Goal: Task Accomplishment & Management: Manage account settings

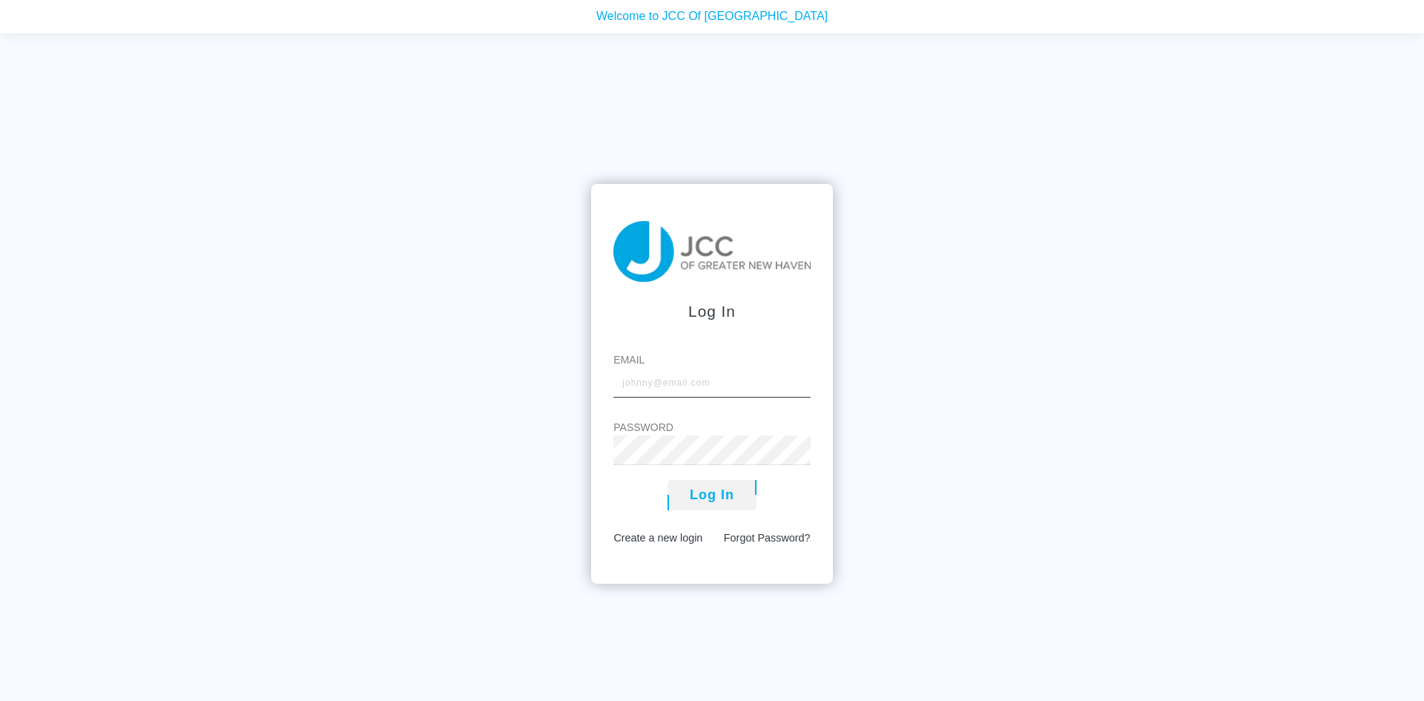
click at [651, 390] on input "Email" at bounding box center [712, 383] width 197 height 30
type input "[EMAIL_ADDRESS][DOMAIN_NAME]"
click at [697, 493] on button "Log In" at bounding box center [712, 495] width 89 height 30
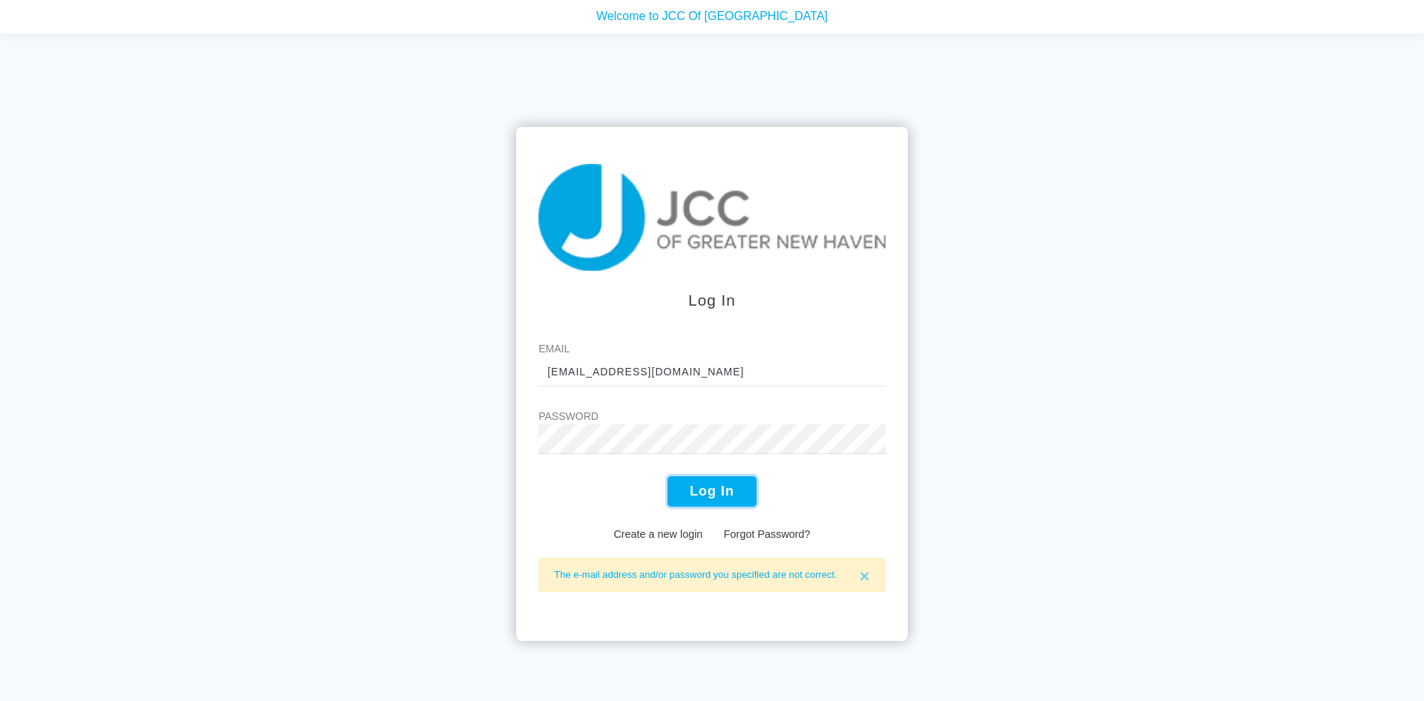
click at [704, 484] on button "Log In" at bounding box center [712, 491] width 89 height 30
click at [612, 385] on input "[EMAIL_ADDRESS][DOMAIN_NAME]" at bounding box center [712, 372] width 347 height 30
click at [672, 534] on link "Create a new login" at bounding box center [658, 534] width 89 height 12
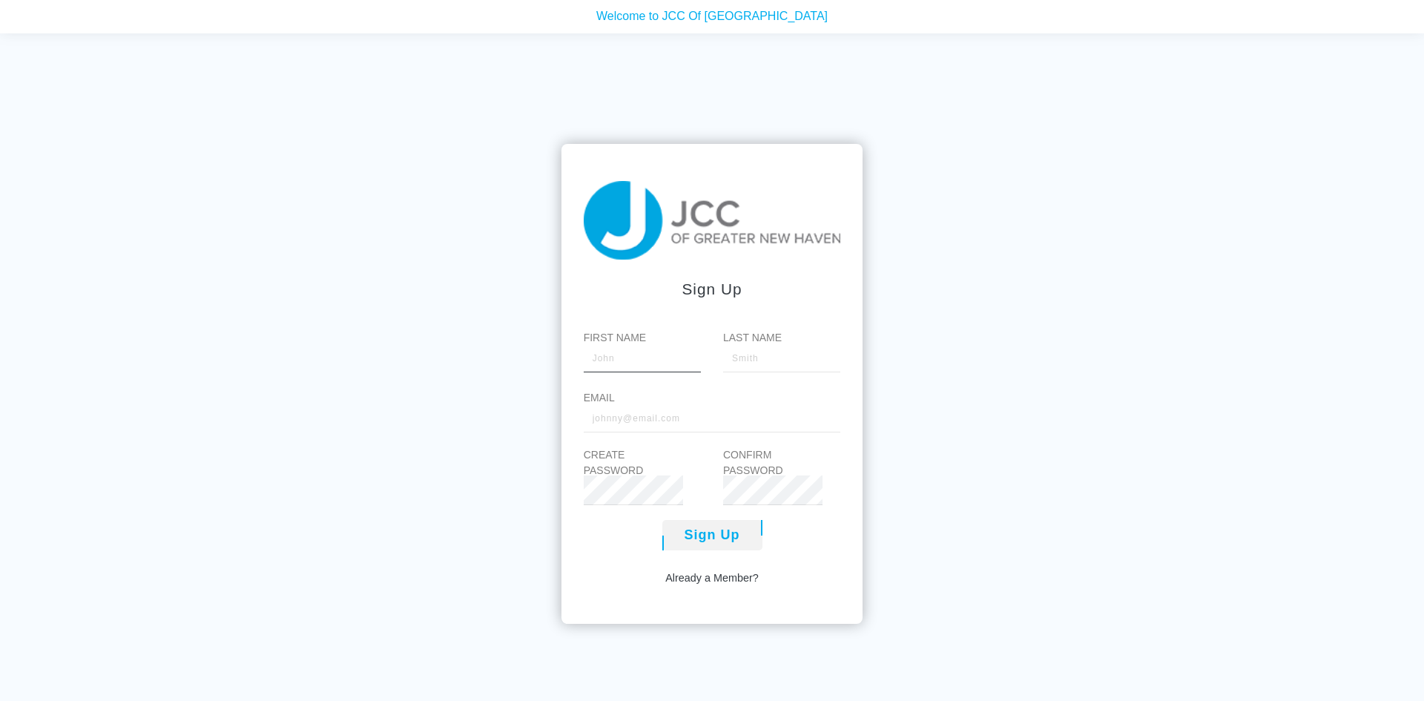
click at [627, 369] on input "First Name" at bounding box center [642, 358] width 117 height 30
type input "Renita"
click at [752, 362] on input "Last Name" at bounding box center [781, 358] width 117 height 30
type input "Morriar"
click at [625, 421] on input "Email" at bounding box center [712, 418] width 257 height 30
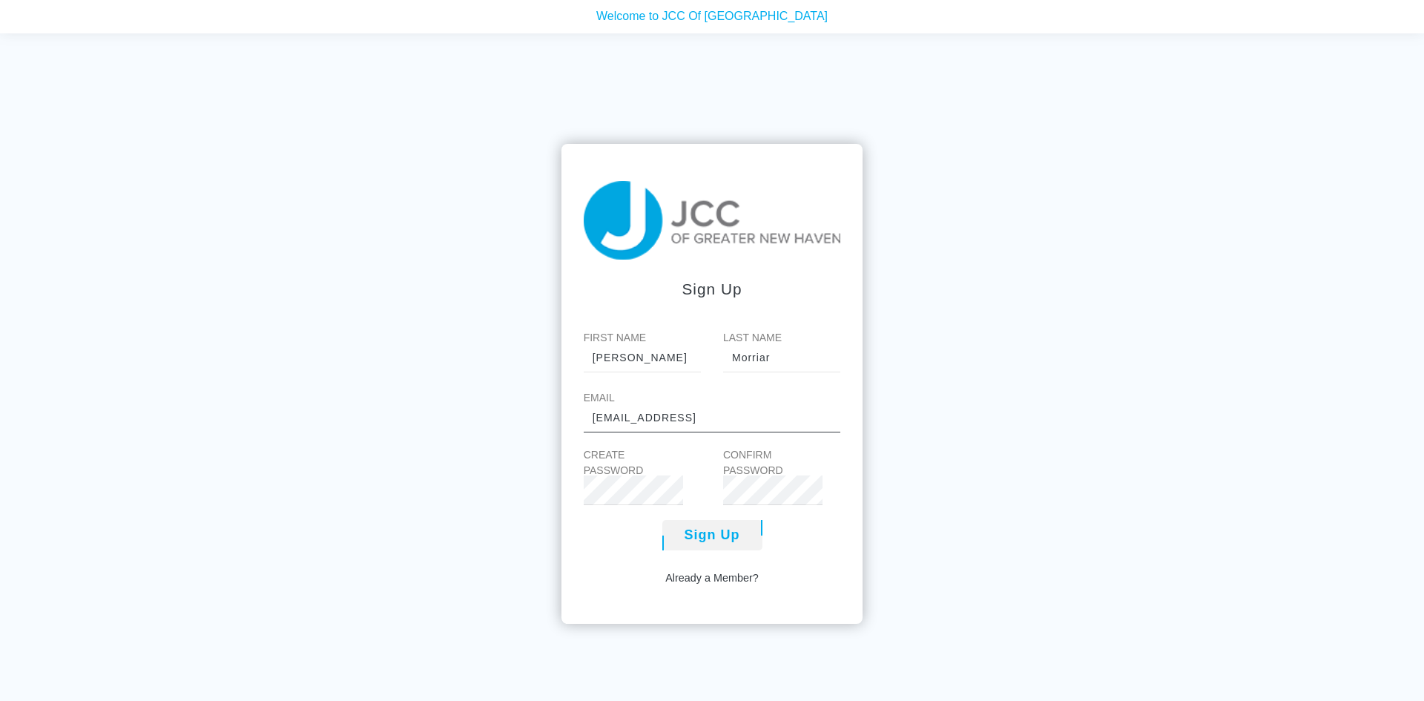
type input "[EMAIL_ADDRESS][DOMAIN_NAME]"
click at [724, 575] on link "Already a Member?" at bounding box center [711, 579] width 93 height 16
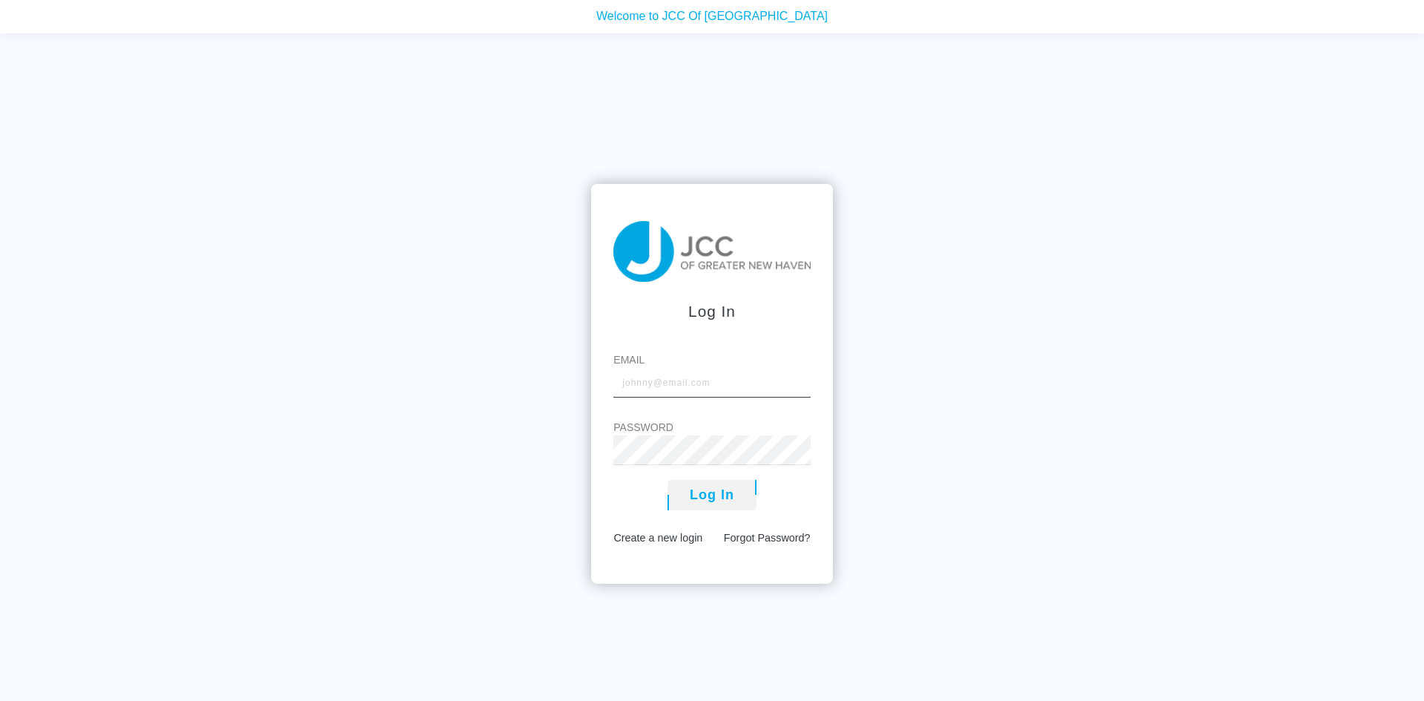
click at [667, 389] on input "Email" at bounding box center [712, 383] width 197 height 30
type input "[EMAIL_ADDRESS][DOMAIN_NAME]"
click at [732, 503] on button "Log In" at bounding box center [712, 495] width 89 height 30
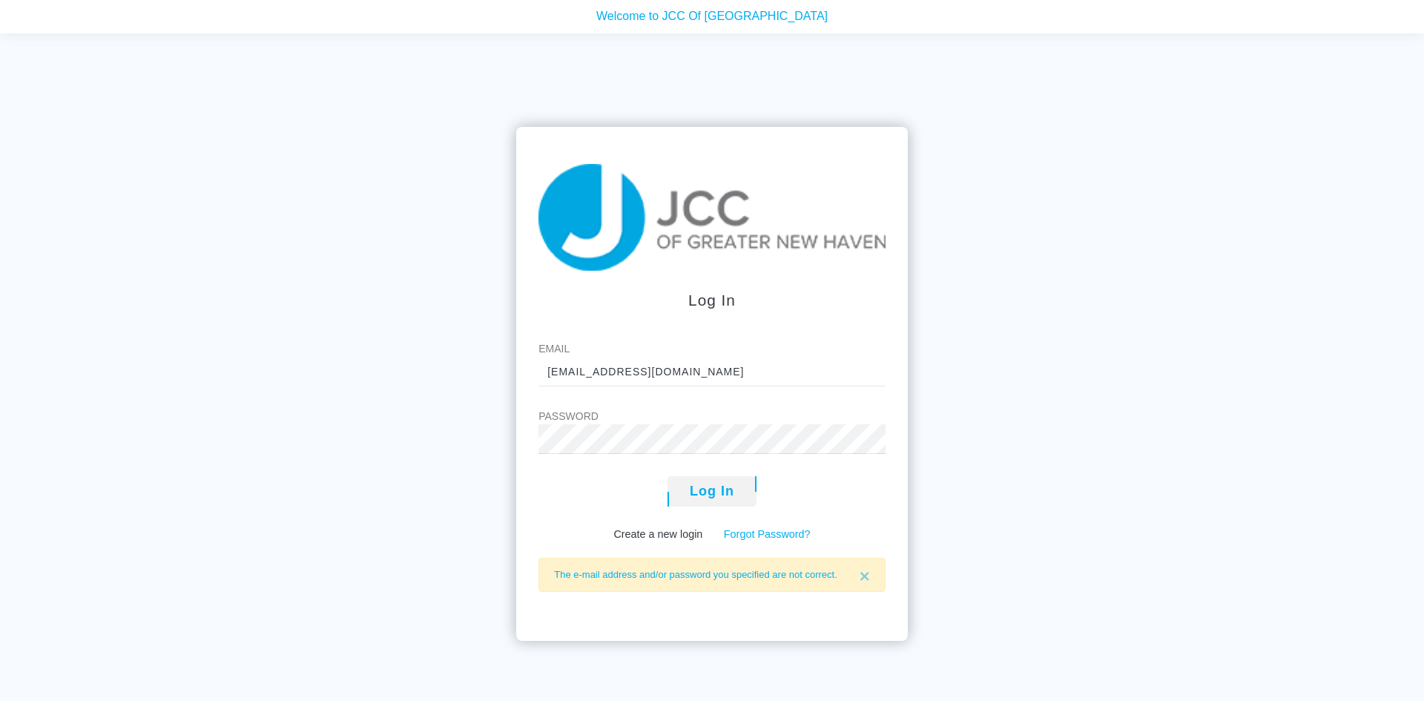
click at [741, 529] on link "Forgot Password?" at bounding box center [767, 534] width 87 height 12
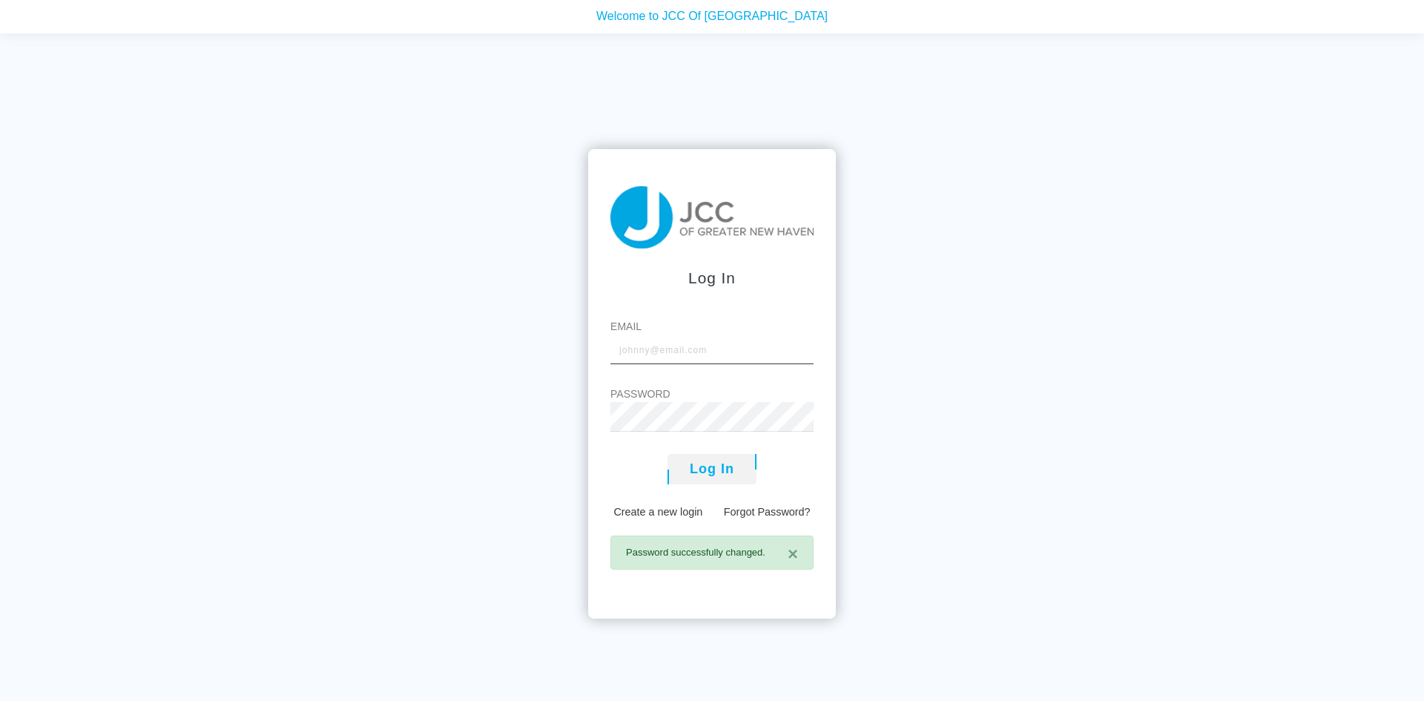
click at [654, 351] on input "Email" at bounding box center [712, 350] width 203 height 30
type input "[EMAIL_ADDRESS][DOMAIN_NAME]"
click at [723, 467] on button "Log In" at bounding box center [712, 469] width 89 height 30
